Goal: Book appointment/travel/reservation

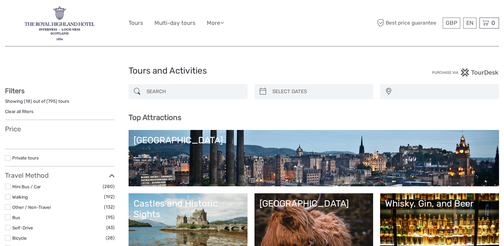
select select
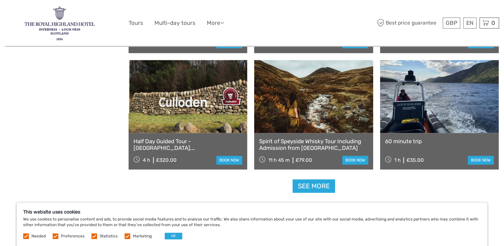
scroll to position [795, 0]
click at [317, 185] on link "See more" at bounding box center [313, 186] width 42 height 14
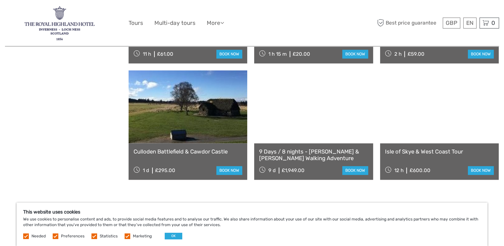
scroll to position [994, 0]
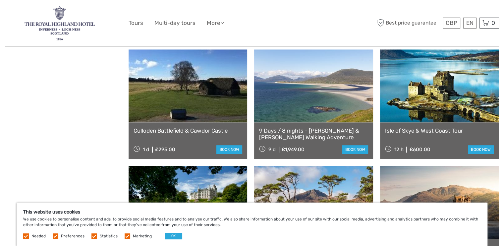
click at [192, 130] on link "Culloden Battlefield & Cawdor Castle" at bounding box center [187, 130] width 109 height 7
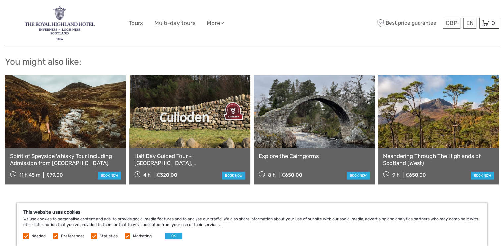
scroll to position [795, 0]
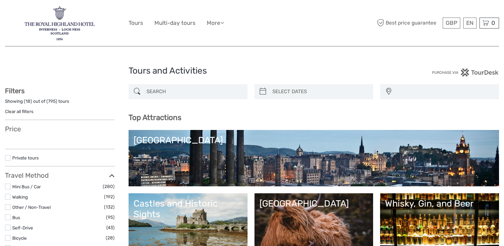
select select
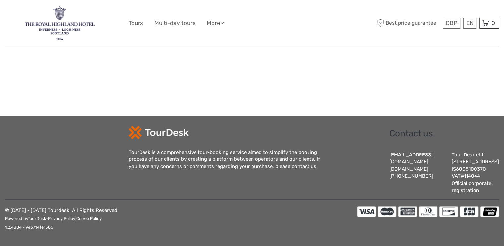
select select
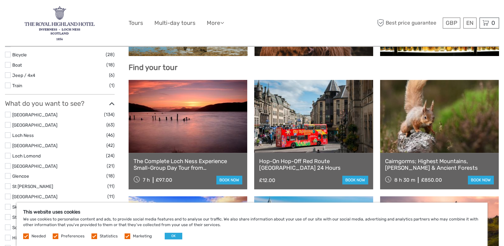
scroll to position [233, 0]
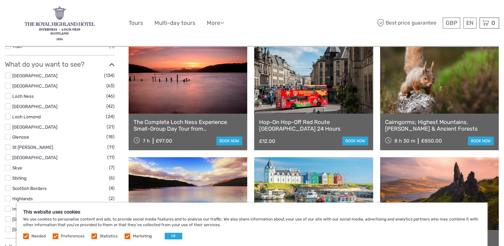
click at [197, 128] on link "The Complete Loch Ness Experience Small-Group Day Tour from [GEOGRAPHIC_DATA]" at bounding box center [187, 126] width 109 height 14
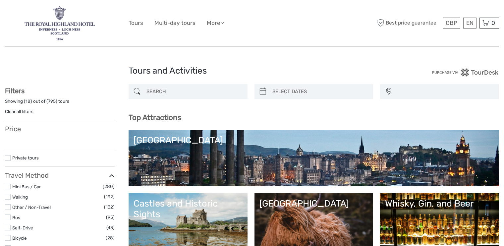
select select
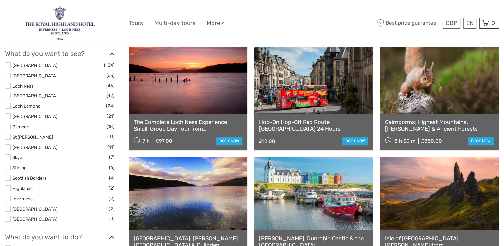
select select
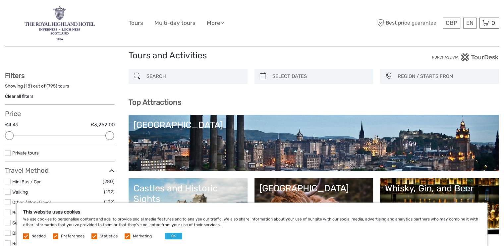
scroll to position [0, 0]
